Goal: Information Seeking & Learning: Learn about a topic

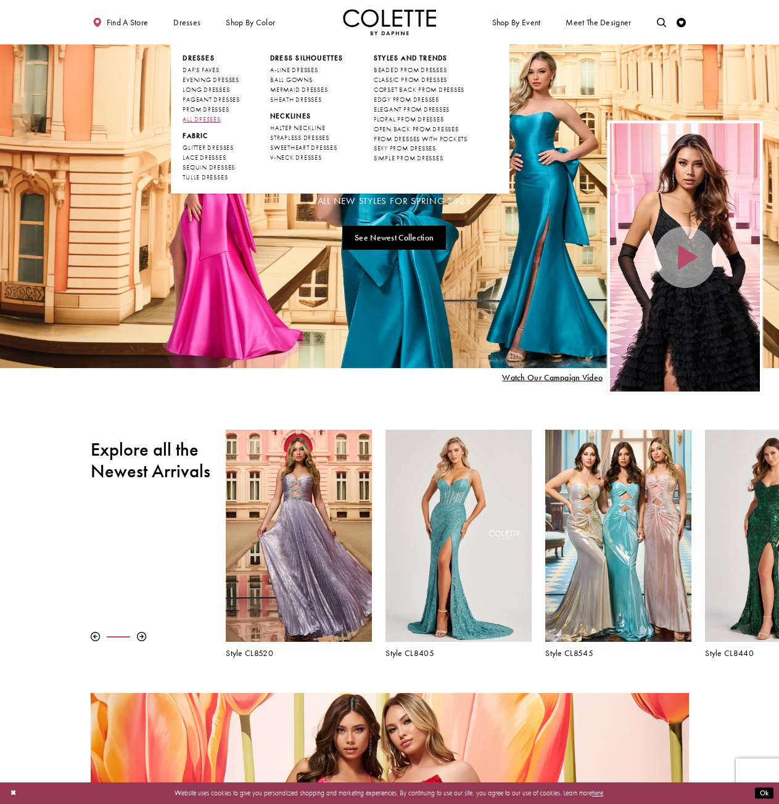
click at [208, 122] on span "ALL DRESSES" at bounding box center [202, 119] width 38 height 8
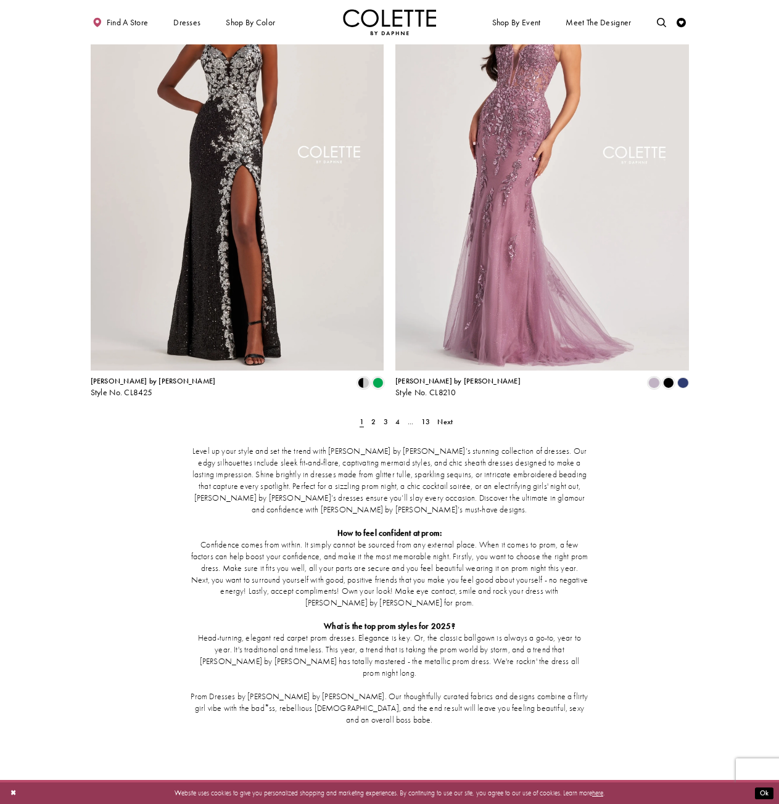
scroll to position [1631, 0]
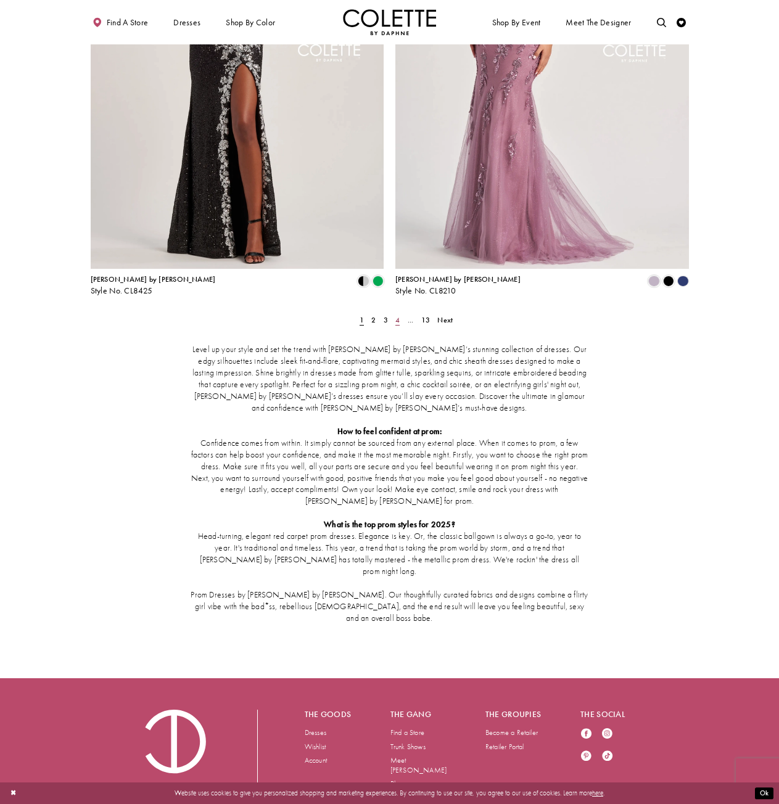
click at [394, 313] on link "4" at bounding box center [398, 320] width 10 height 14
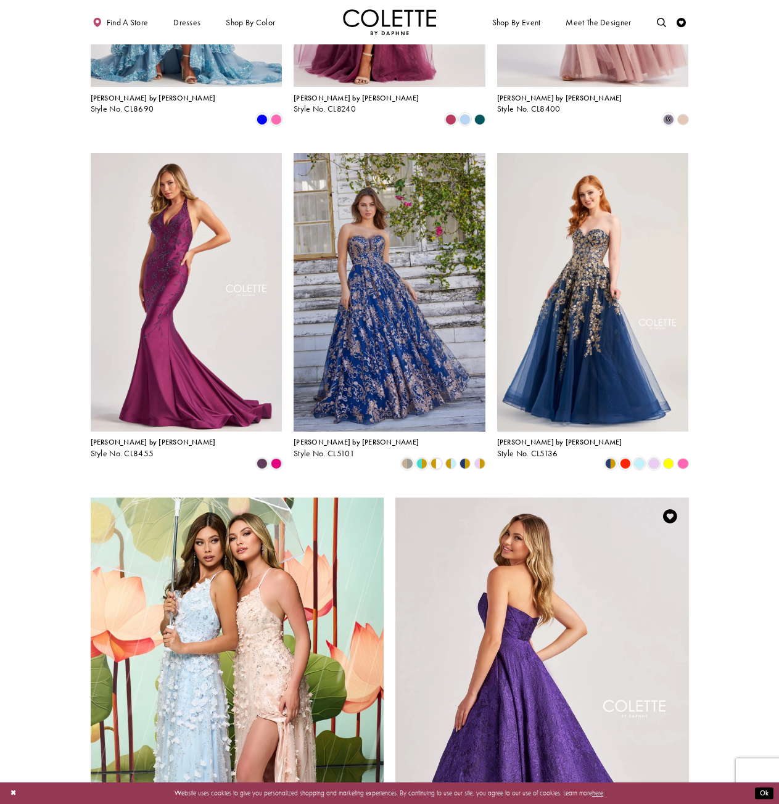
scroll to position [1284, 0]
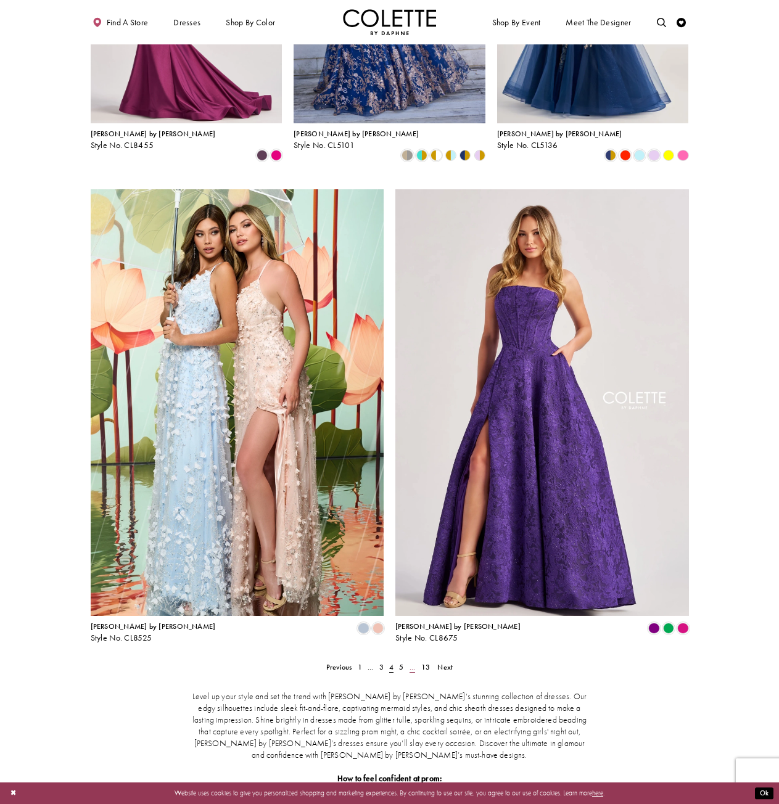
click at [409, 660] on link "..." at bounding box center [412, 667] width 12 height 14
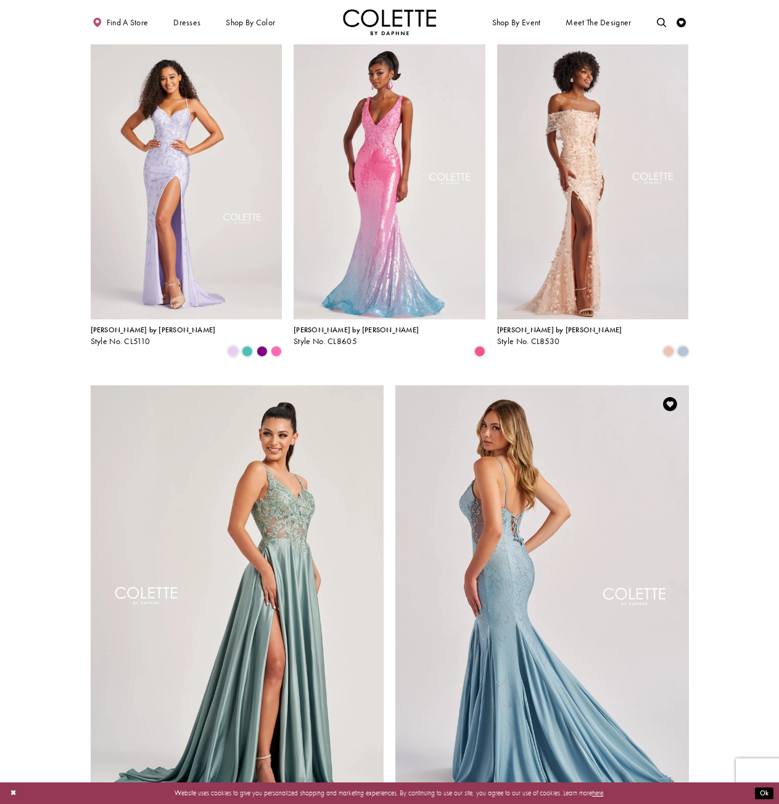
scroll to position [1346, 0]
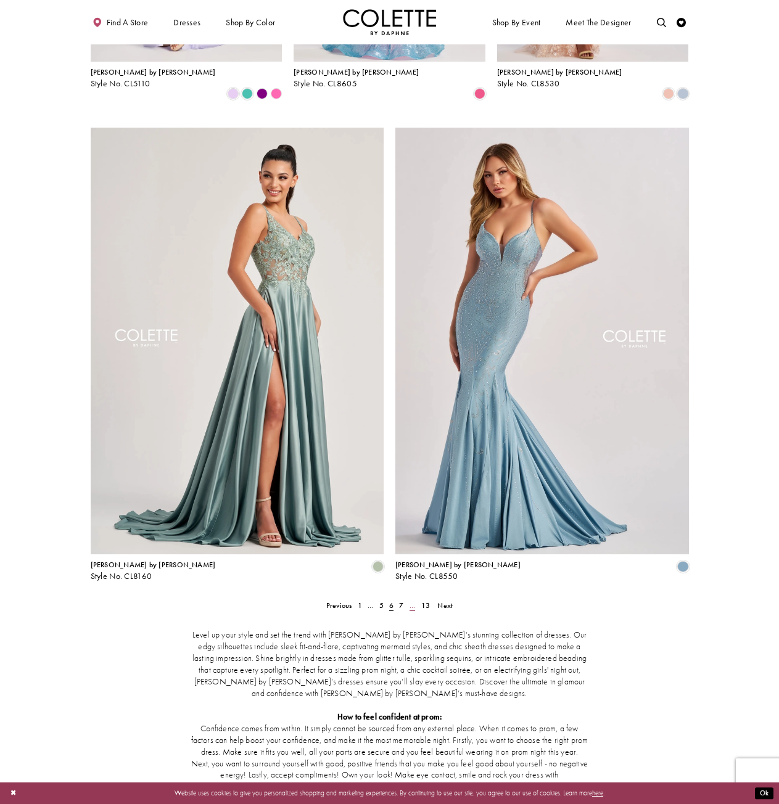
click at [411, 601] on span "..." at bounding box center [412, 606] width 6 height 10
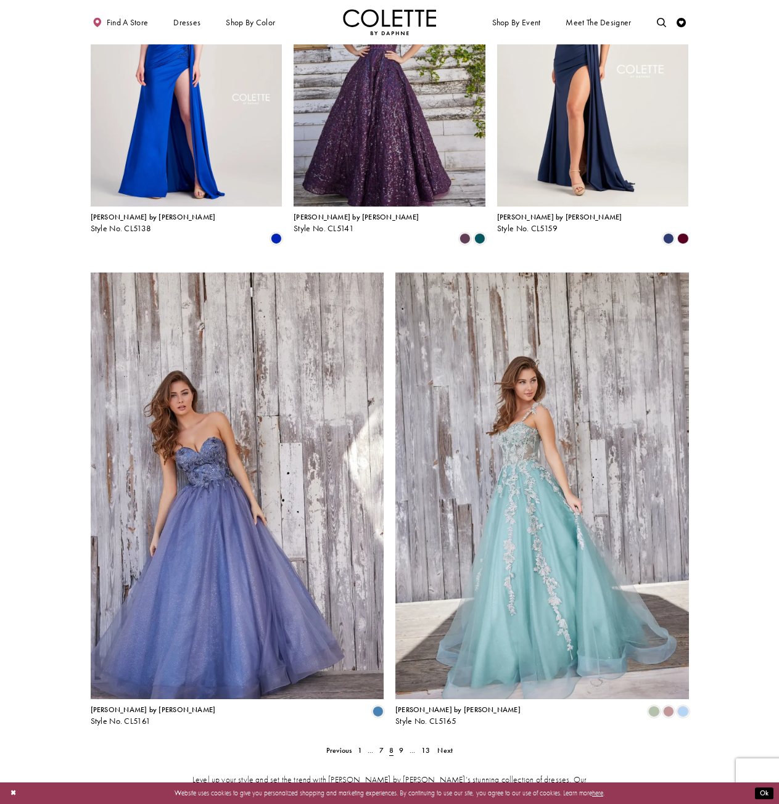
scroll to position [1407, 0]
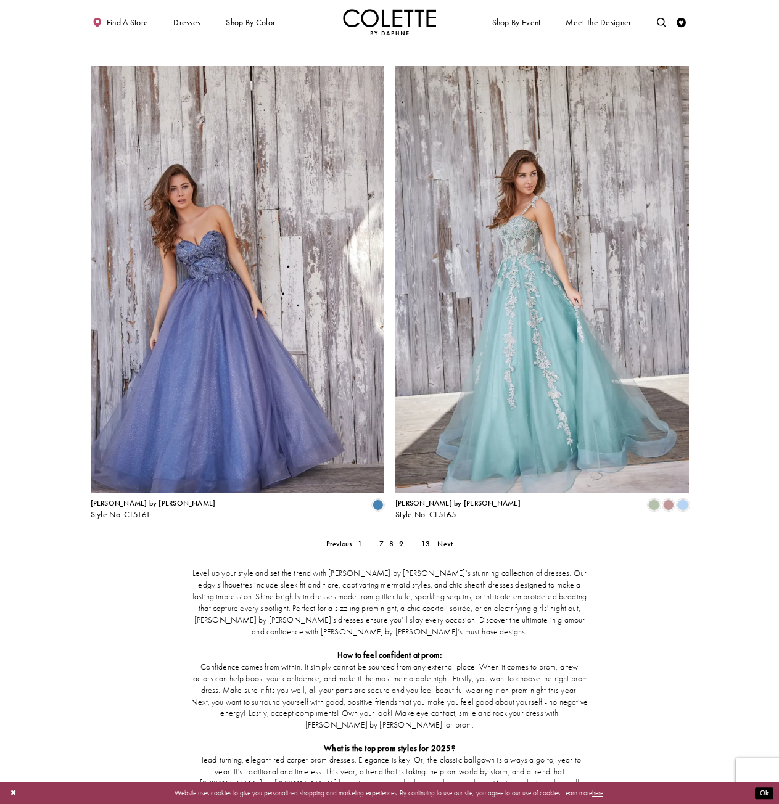
click at [415, 539] on span "..." at bounding box center [412, 544] width 6 height 10
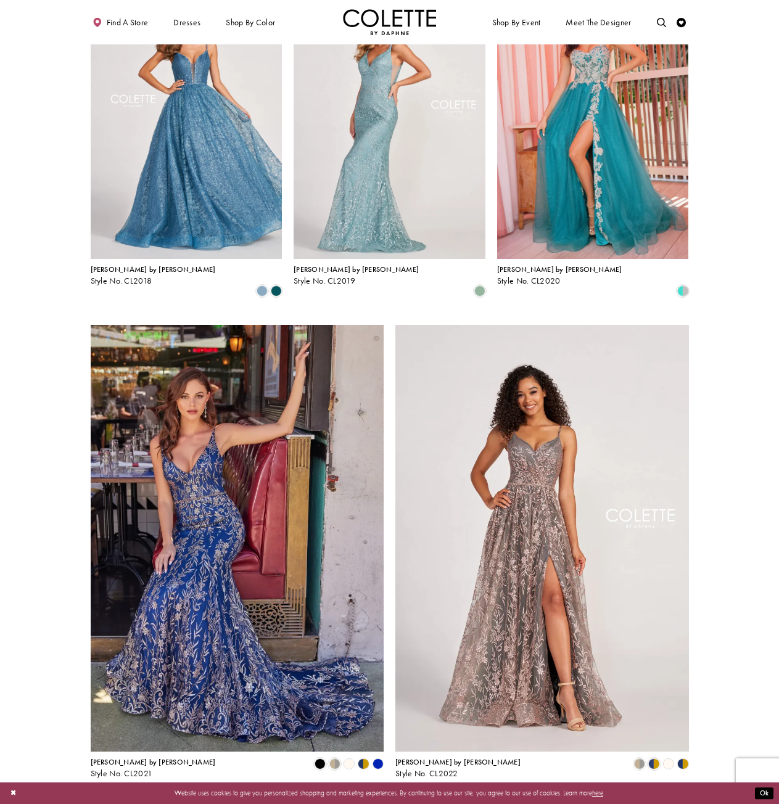
scroll to position [1284, 0]
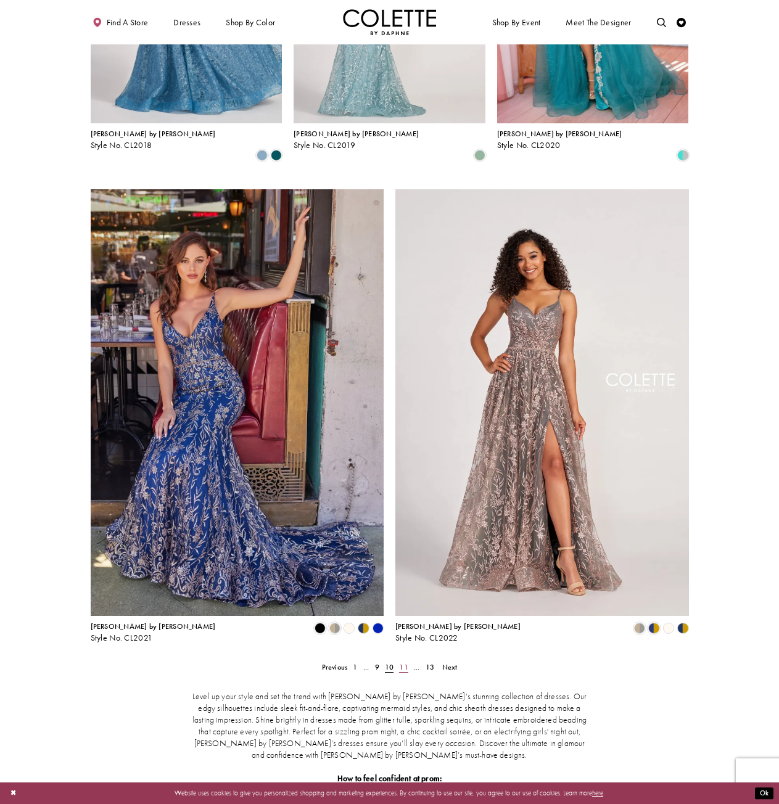
click at [404, 662] on span "11" at bounding box center [403, 667] width 9 height 10
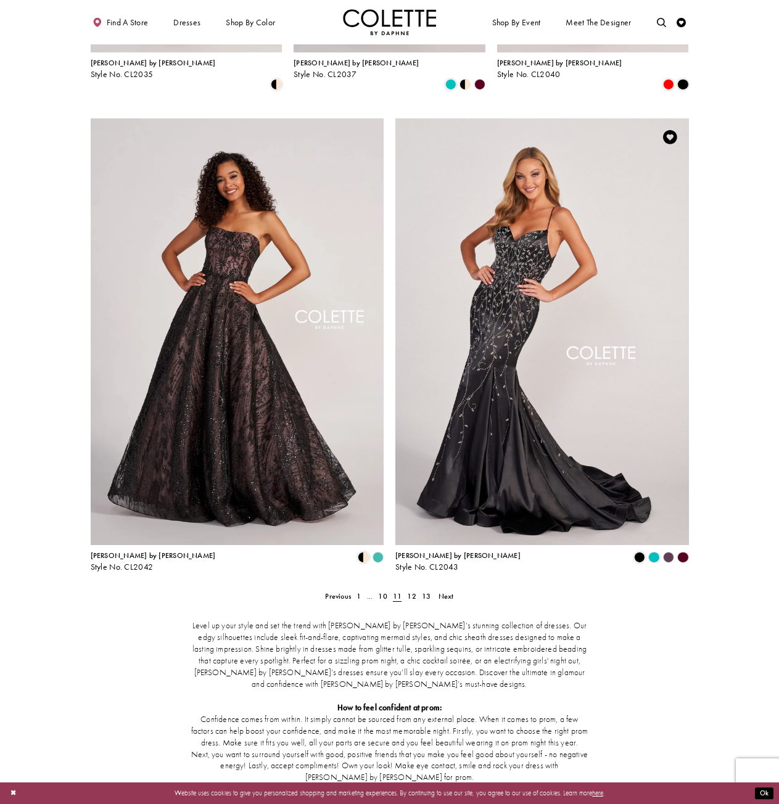
scroll to position [1346, 0]
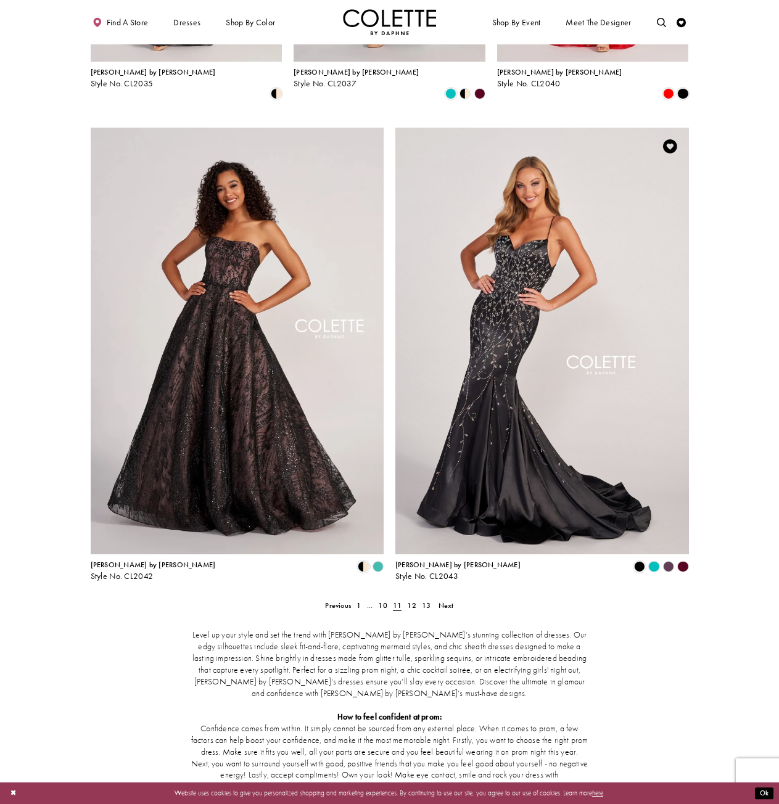
drag, startPoint x: 395, startPoint y: 177, endPoint x: 419, endPoint y: 158, distance: 31.2
click at [409, 601] on span "12" at bounding box center [411, 606] width 9 height 10
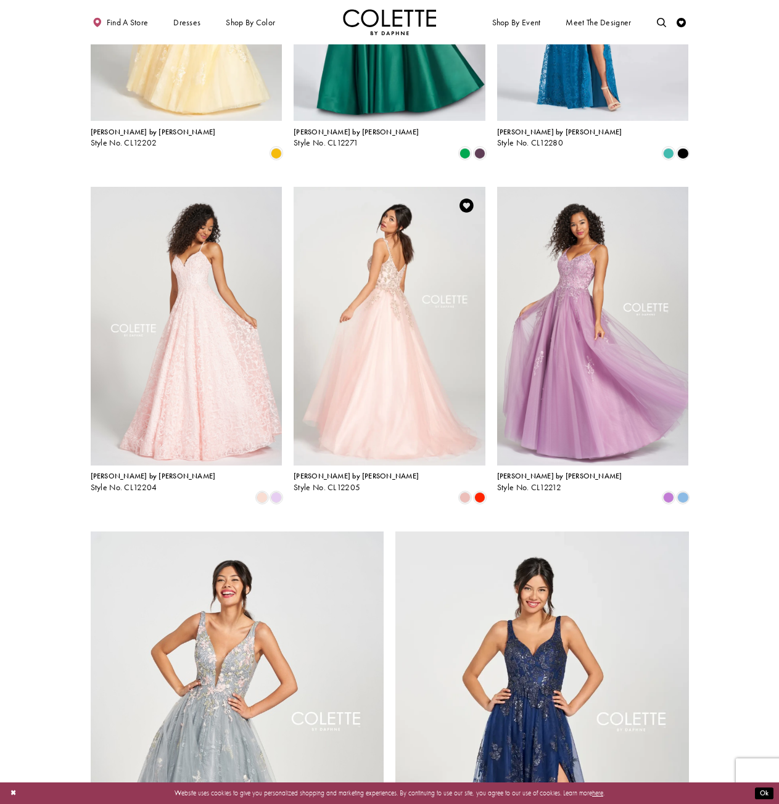
scroll to position [1222, 0]
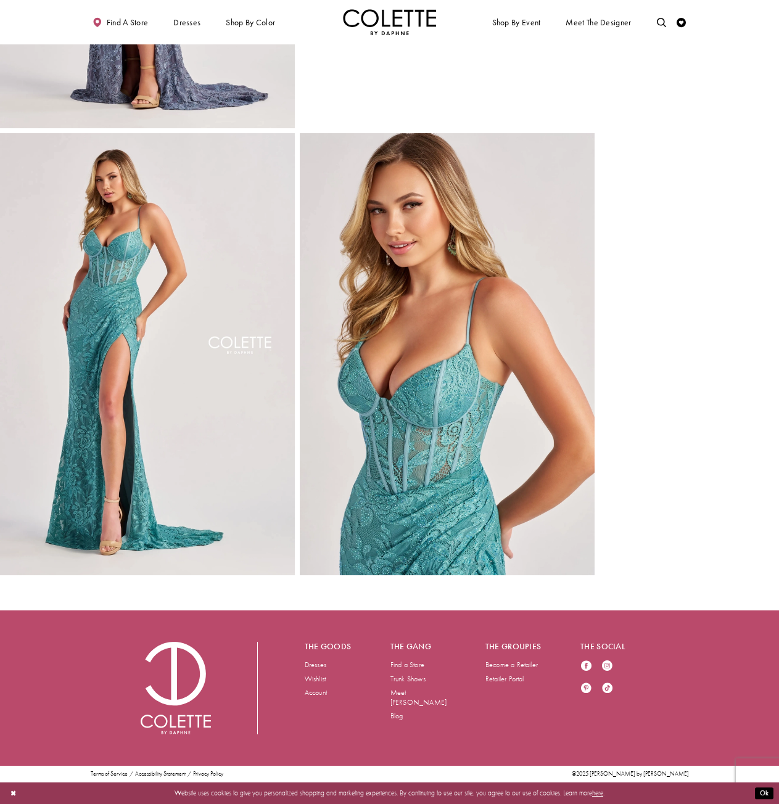
scroll to position [1416, 0]
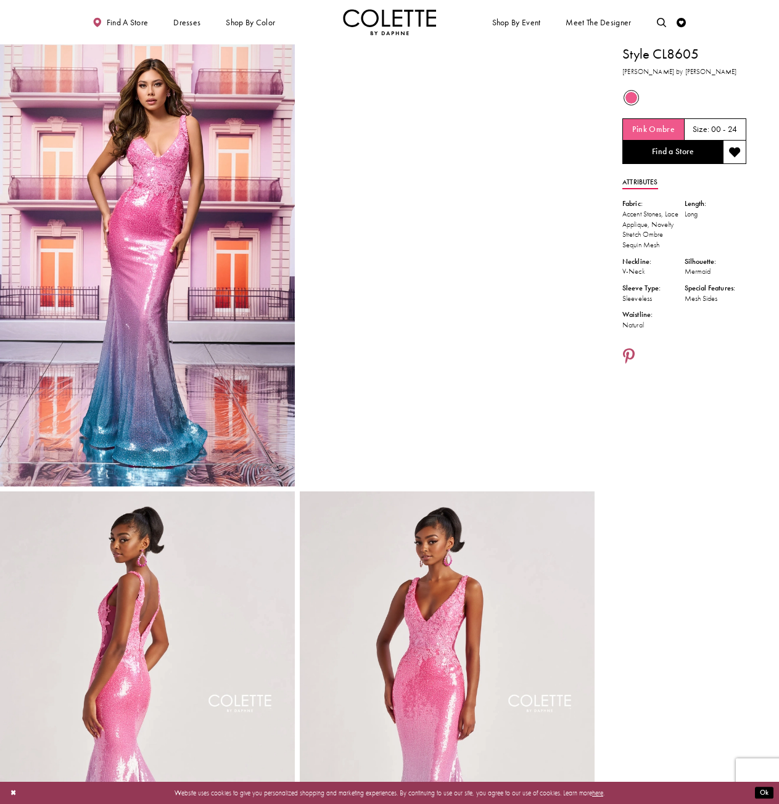
click at [720, 446] on div "Style CL8605 Colette by Daphne Out of Stock Pink Ombre Size: 00 - 24" at bounding box center [686, 712] width 184 height 1336
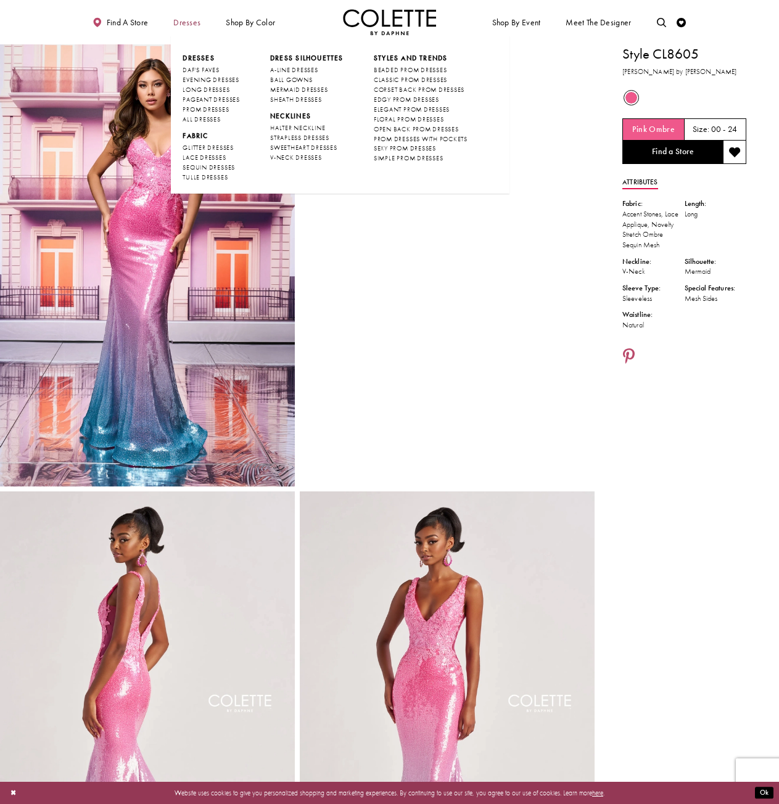
click at [183, 27] on span "Dresses" at bounding box center [186, 22] width 27 height 9
click at [199, 123] on span "ALL DRESSES" at bounding box center [202, 119] width 38 height 8
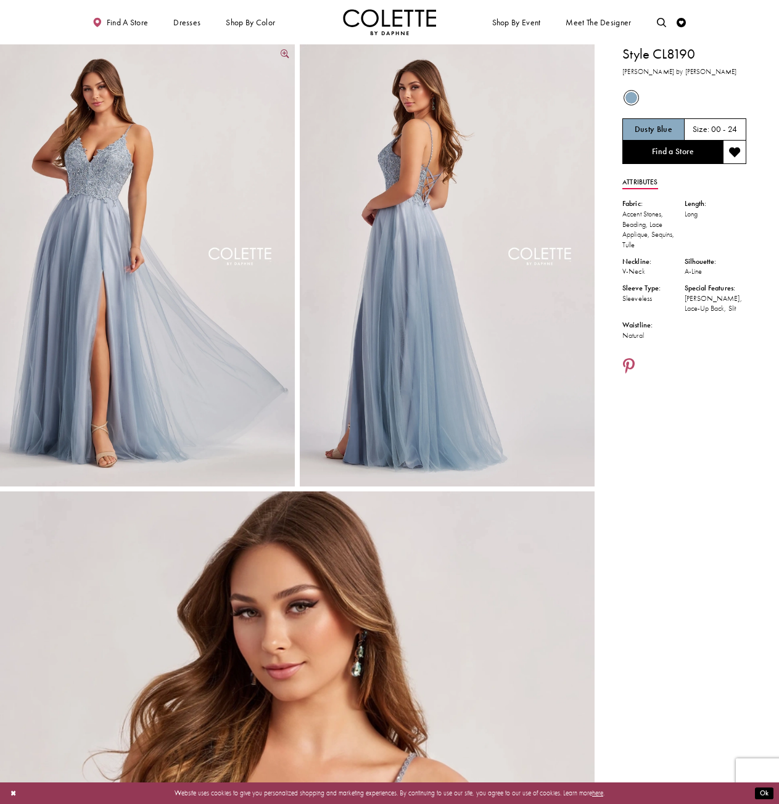
click at [131, 102] on img "Full size Style CL8190 Colette by Daphne #0 default Dusty Blue frontface vertic…" at bounding box center [147, 265] width 295 height 442
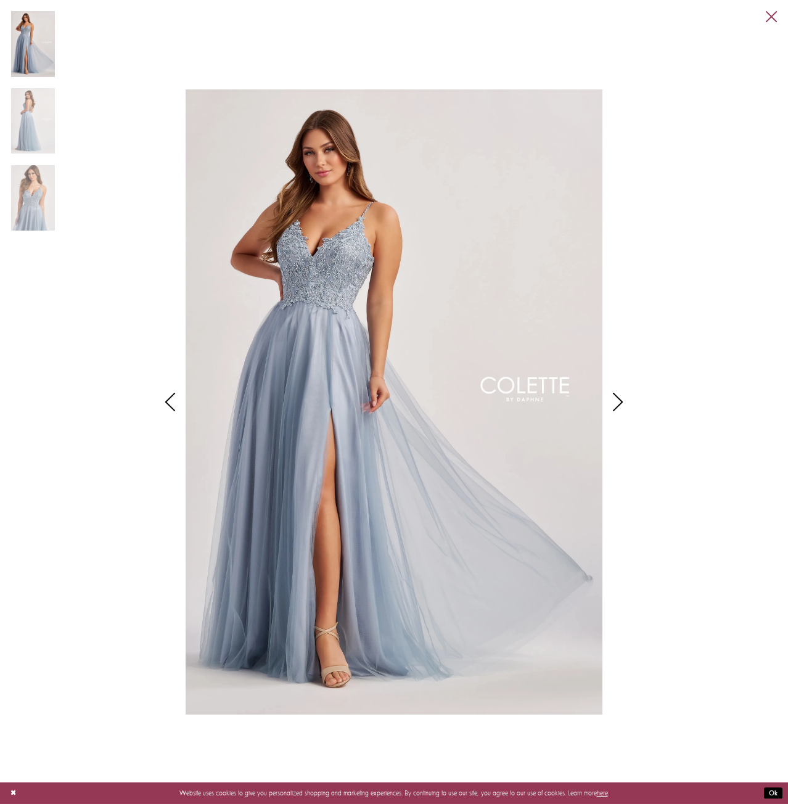
click at [770, 20] on link "Close" at bounding box center [771, 16] width 11 height 11
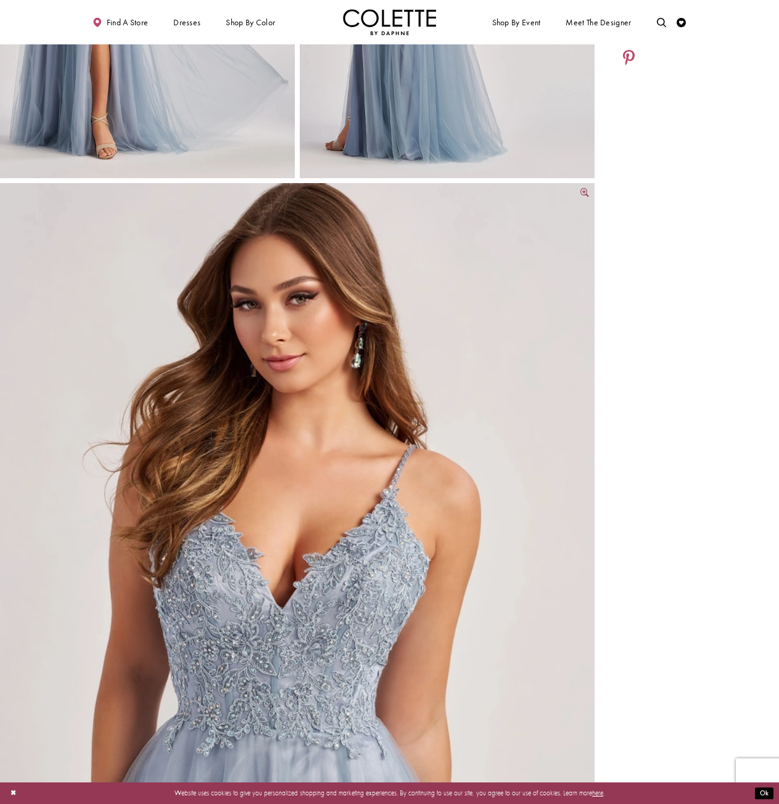
scroll to position [802, 0]
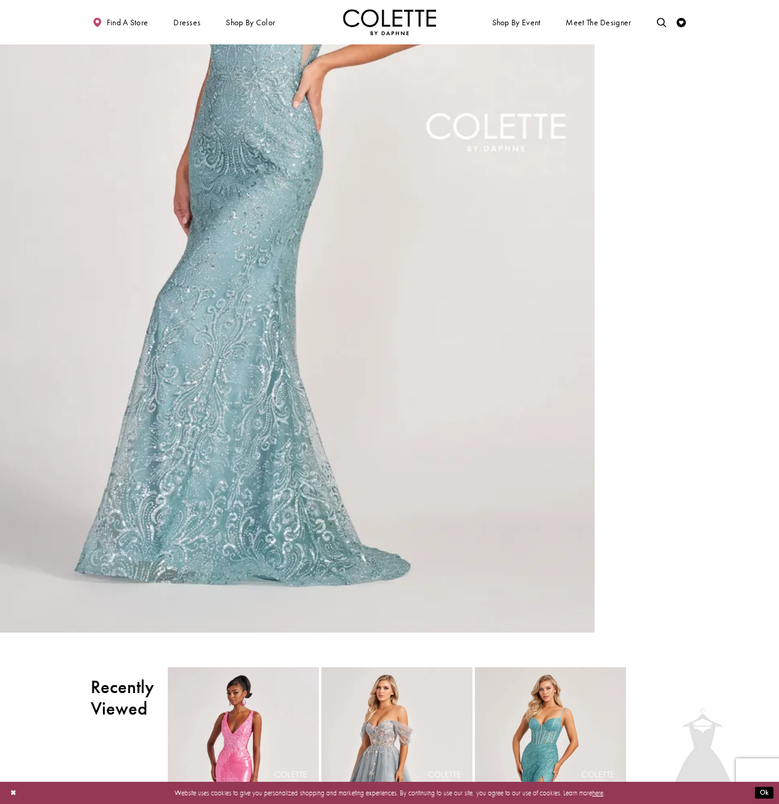
scroll to position [657, 0]
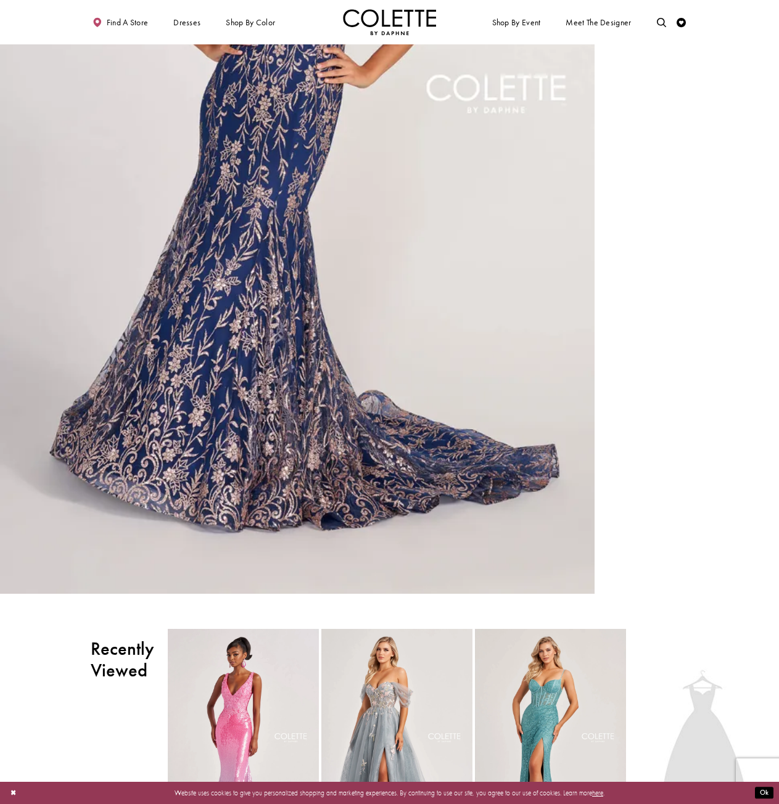
scroll to position [1524, 0]
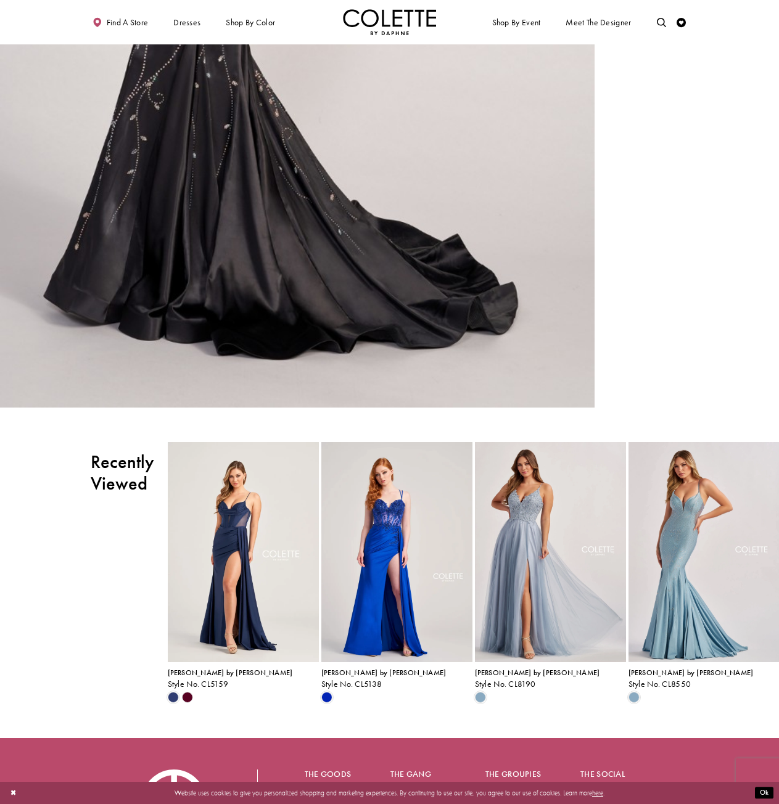
scroll to position [657, 0]
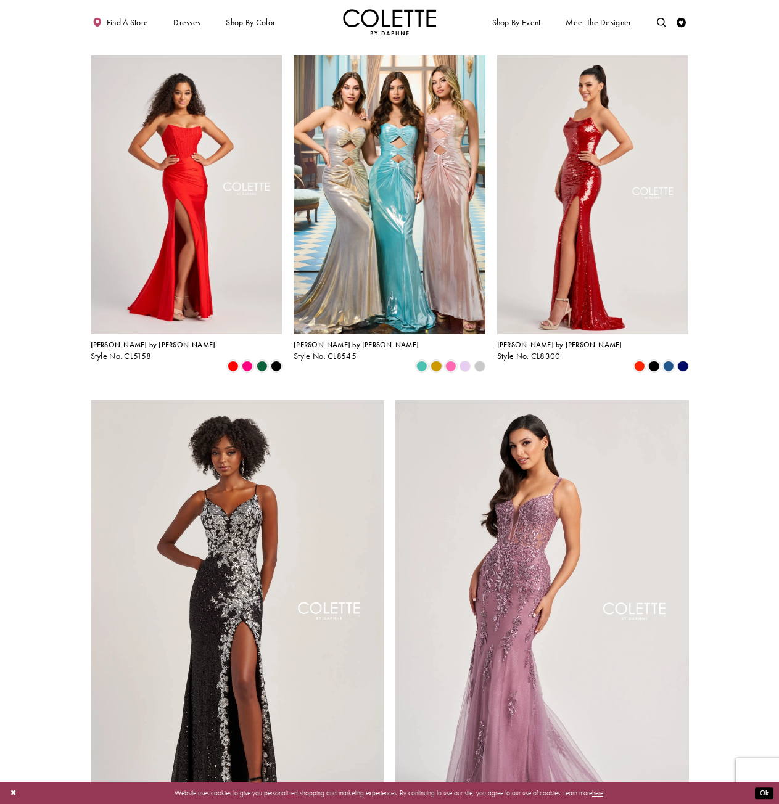
scroll to position [1233, 0]
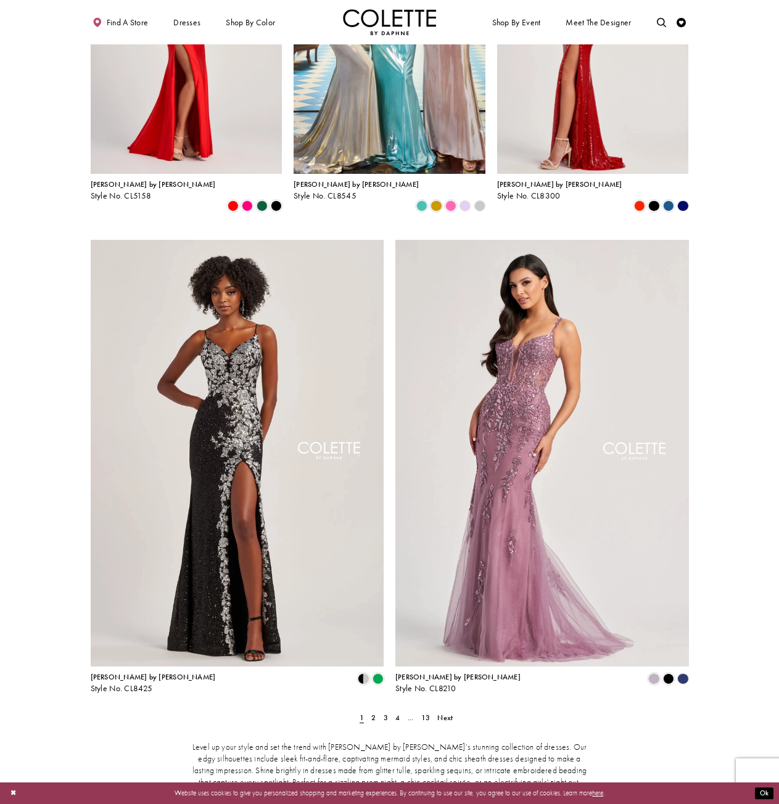
click at [374, 713] on span "2" at bounding box center [373, 718] width 4 height 10
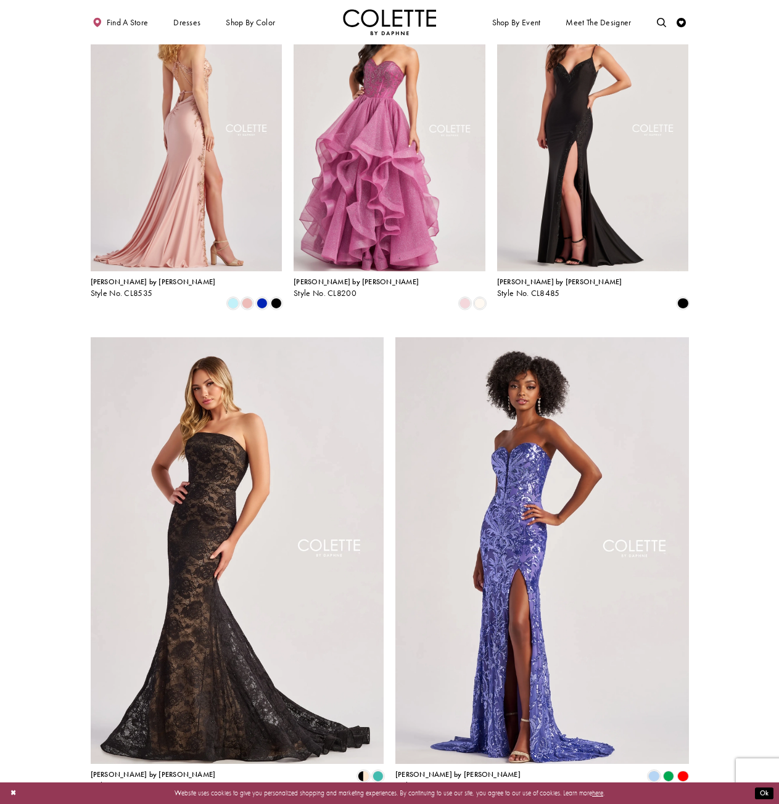
scroll to position [1407, 0]
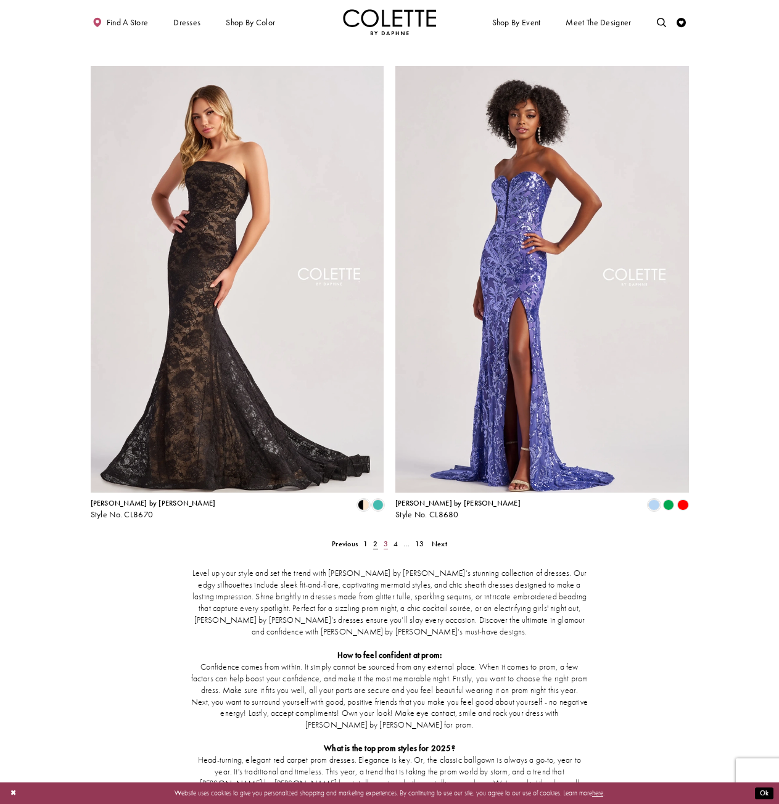
click at [385, 539] on span "3" at bounding box center [386, 544] width 4 height 10
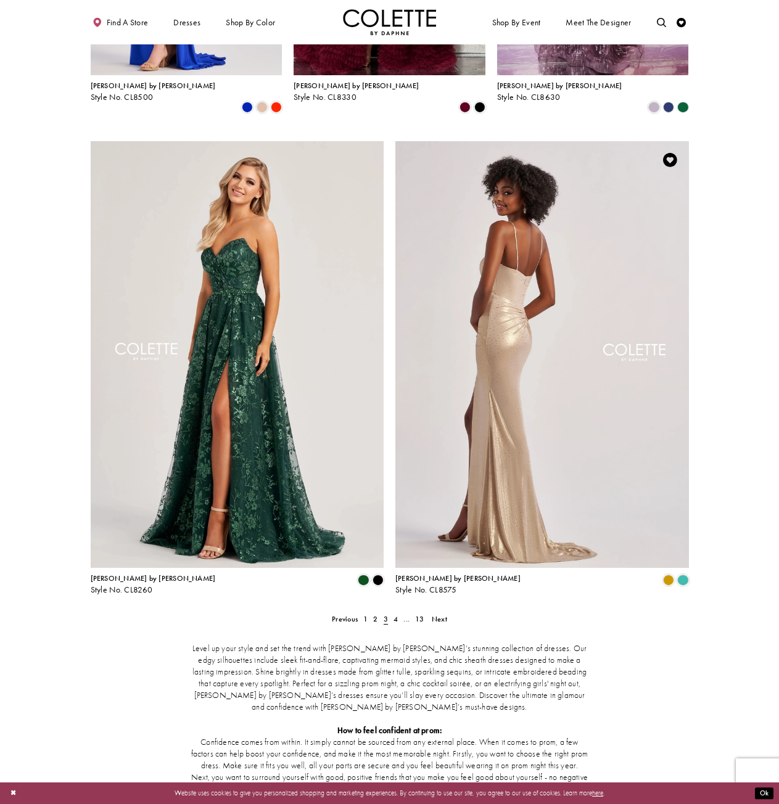
scroll to position [1469, 0]
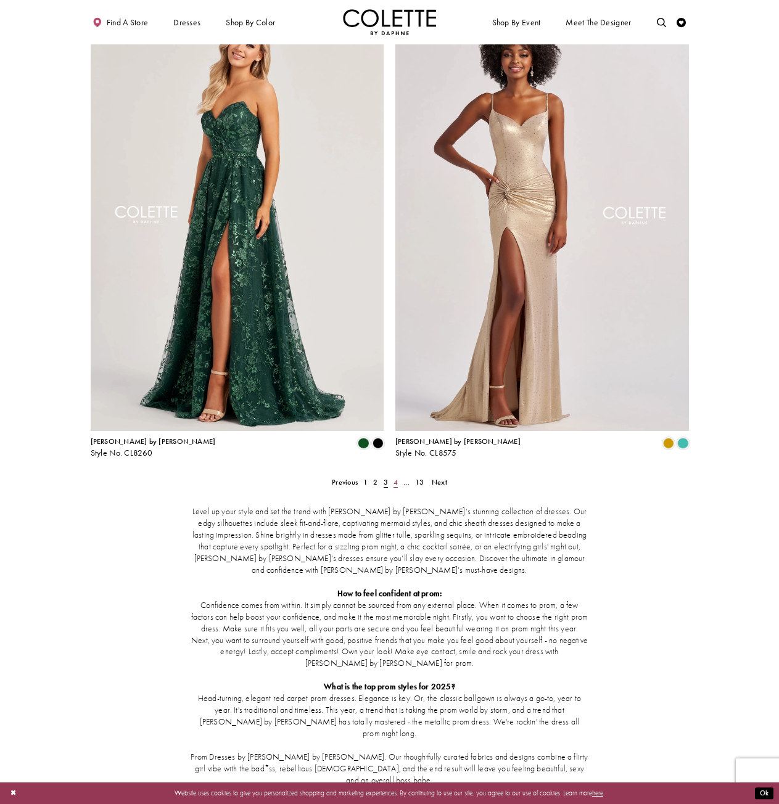
click at [395, 477] on span "4" at bounding box center [395, 482] width 4 height 10
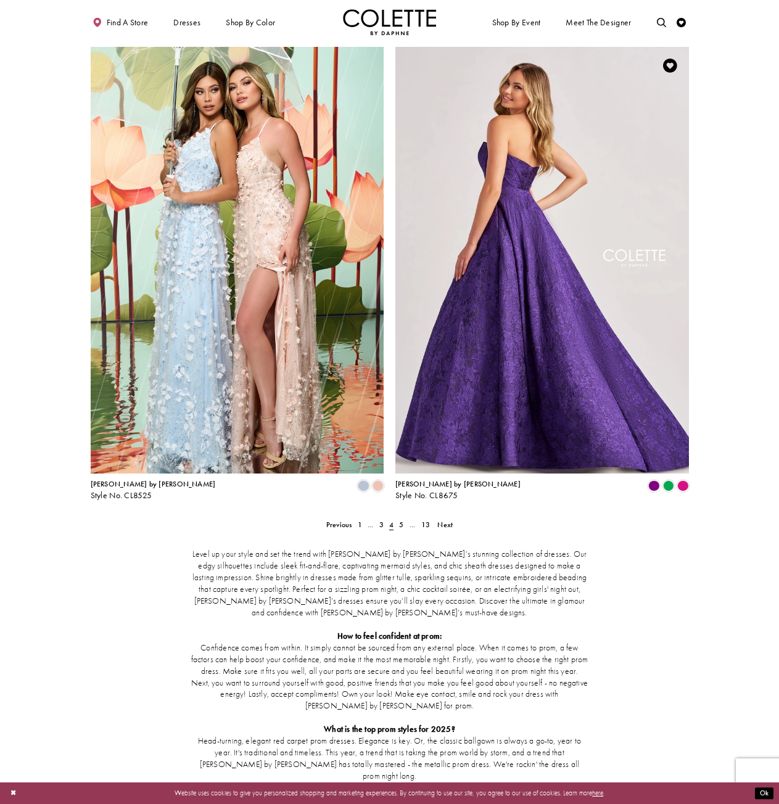
scroll to position [1407, 0]
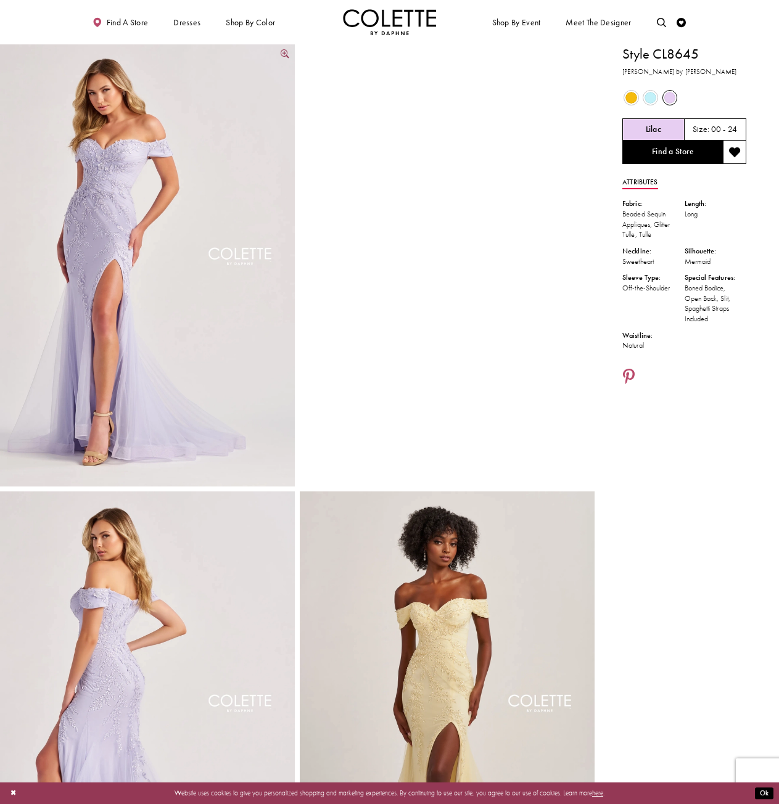
click at [118, 155] on img "Full size Style CL8645 Colette by Daphne #0 default Lilac frontface vertical pi…" at bounding box center [147, 265] width 295 height 442
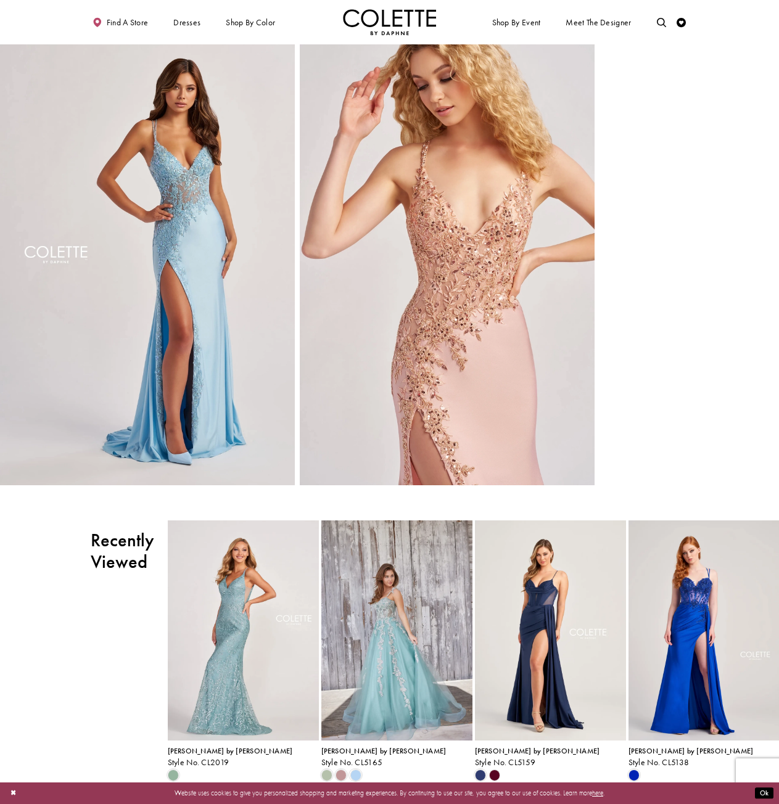
scroll to position [1418, 0]
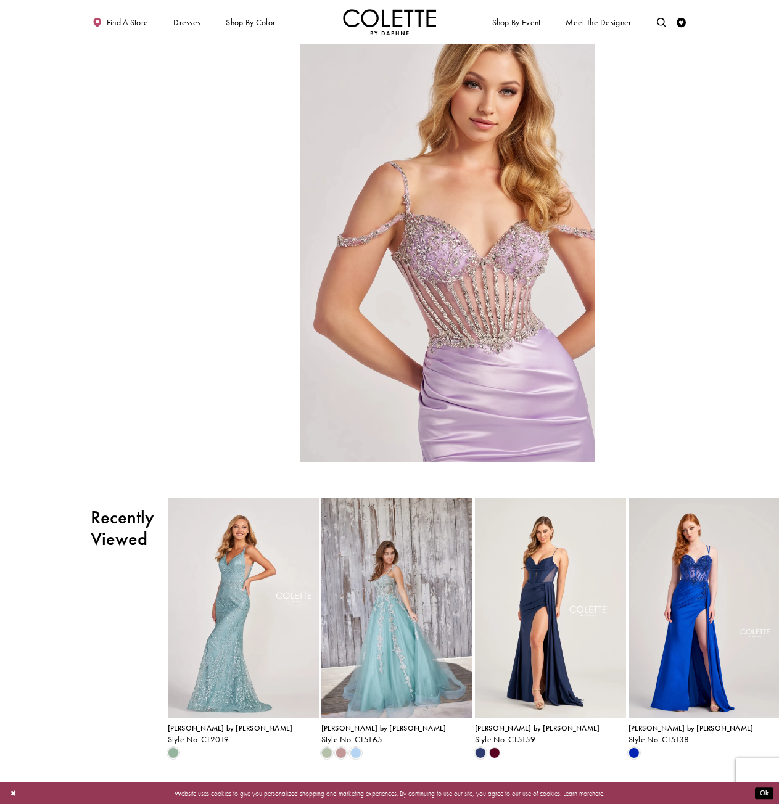
scroll to position [925, 0]
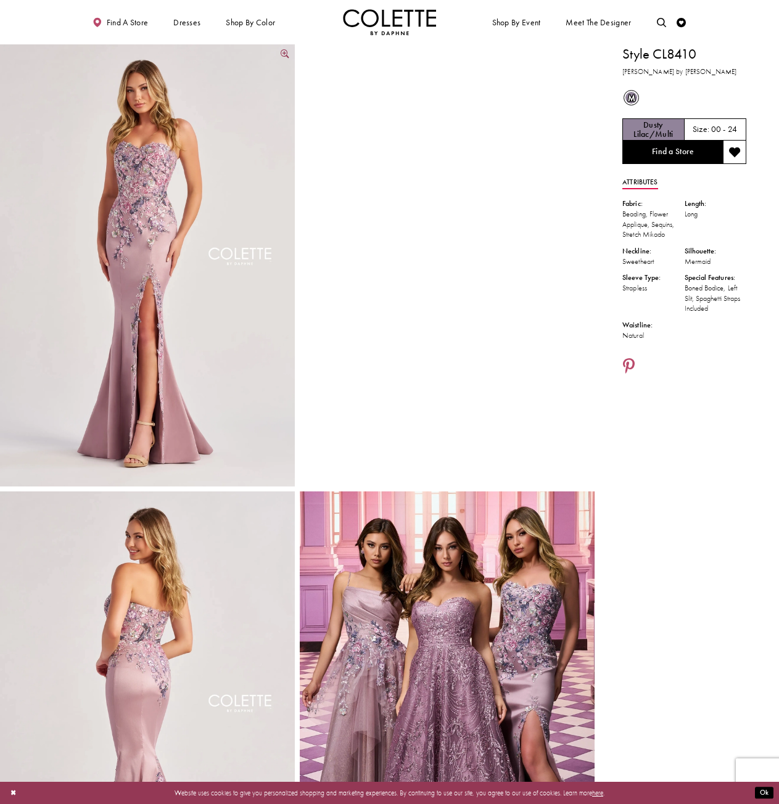
click at [147, 139] on img "Full size Style CL8410 Colette by Daphne #0 default Dusty Lilac/Multi frontface…" at bounding box center [147, 265] width 295 height 442
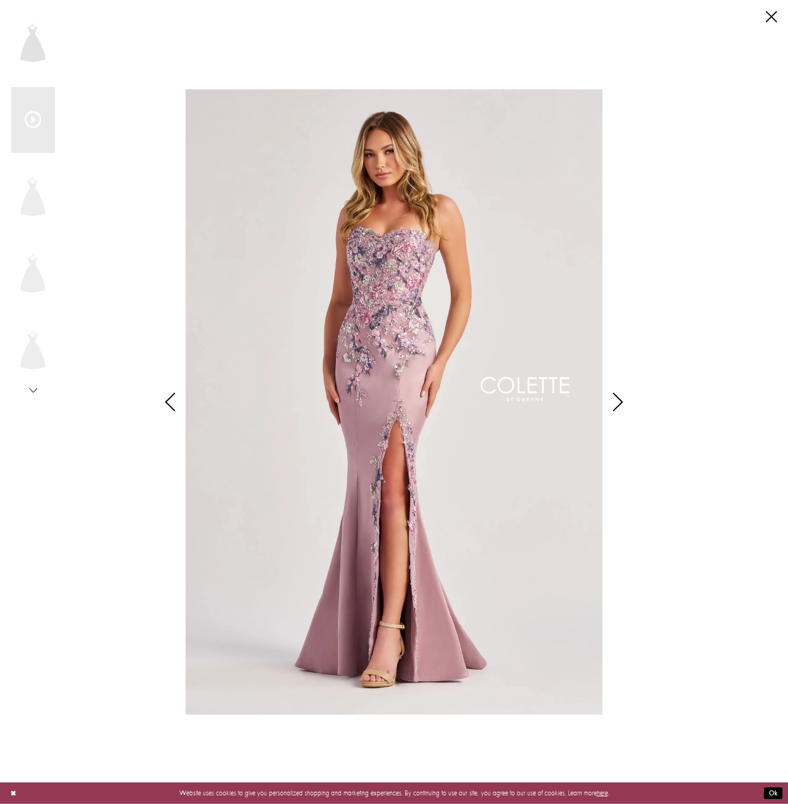
click at [462, 257] on img "Scroll List" at bounding box center [394, 401] width 417 height 625
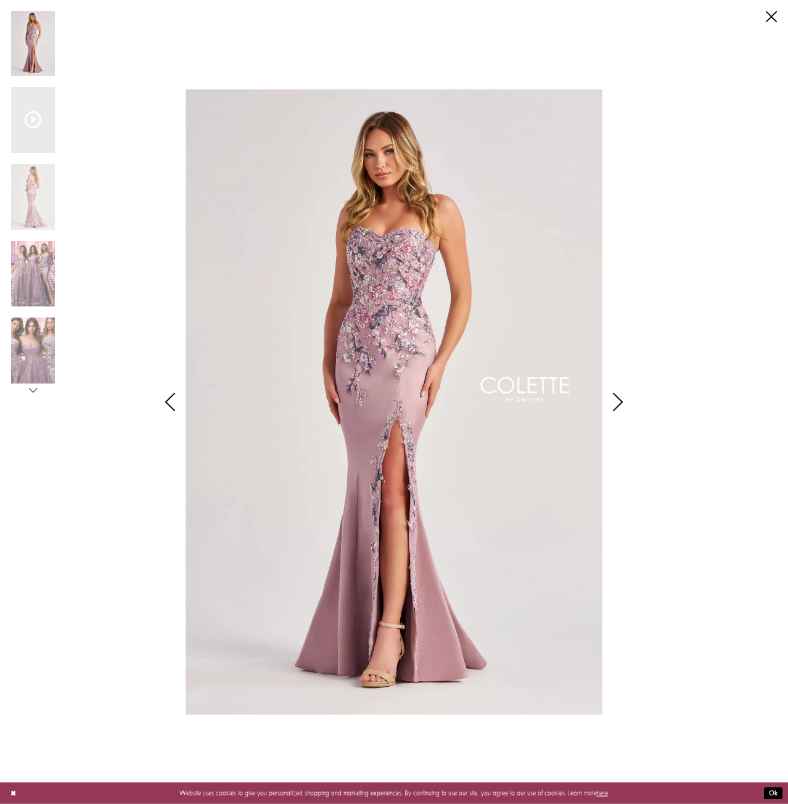
click at [771, 25] on div "Pause autoplay Previous Slide Next Slide 0 1 2 3 4 5" at bounding box center [394, 402] width 766 height 804
click at [772, 16] on link "Close" at bounding box center [771, 16] width 11 height 11
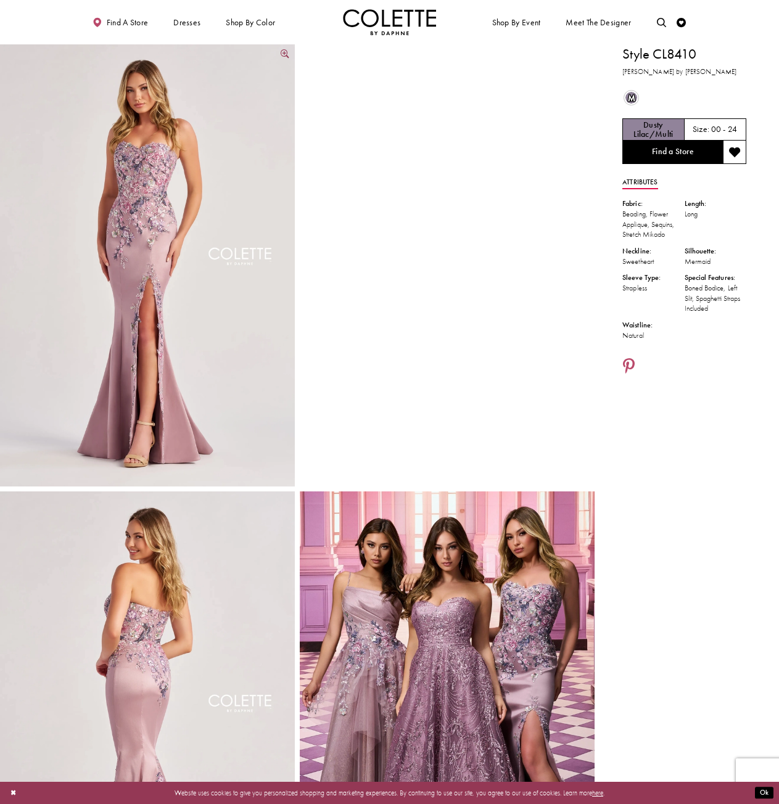
drag, startPoint x: 210, startPoint y: 140, endPoint x: 223, endPoint y: 146, distance: 14.9
drag, startPoint x: 223, startPoint y: 146, endPoint x: 240, endPoint y: 149, distance: 17.4
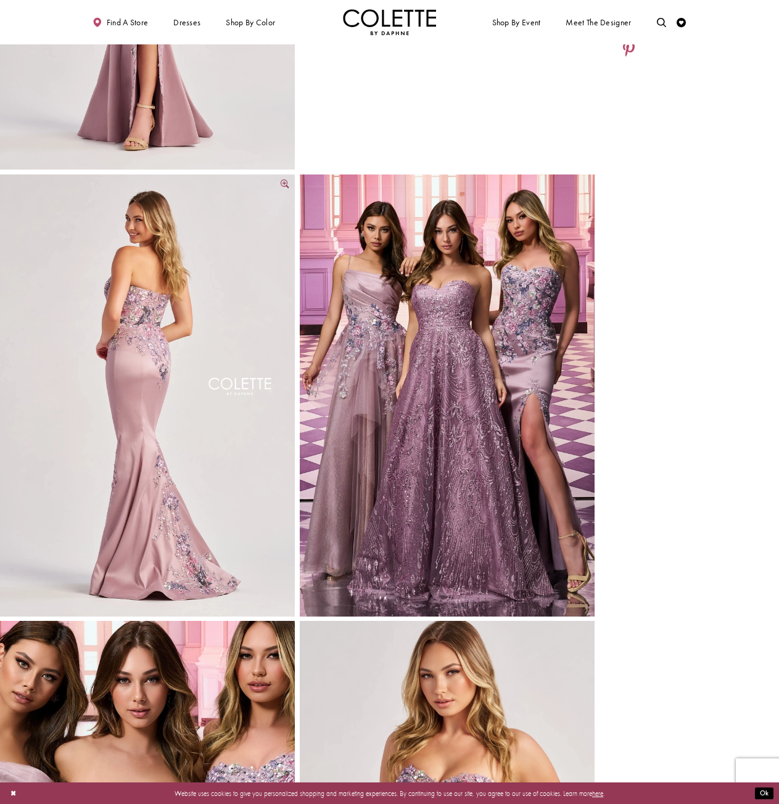
scroll to position [493, 0]
